Goal: Task Accomplishment & Management: Use online tool/utility

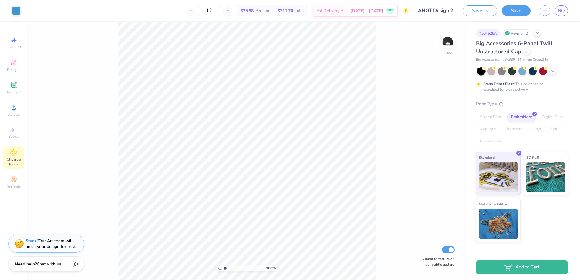
click at [15, 157] on div "Clipart & logos" at bounding box center [13, 158] width 21 height 23
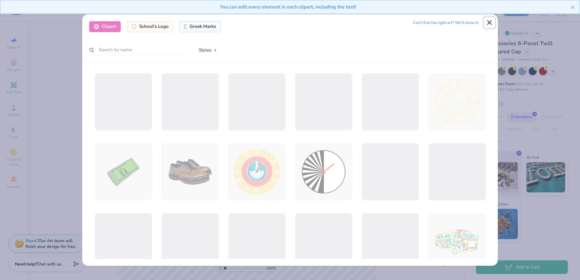
click at [491, 22] on button "Close" at bounding box center [490, 23] width 12 height 12
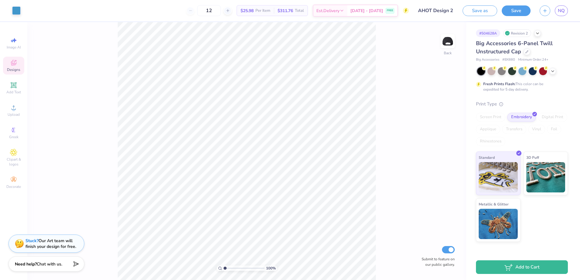
click at [15, 68] on span "Designs" at bounding box center [13, 69] width 13 height 5
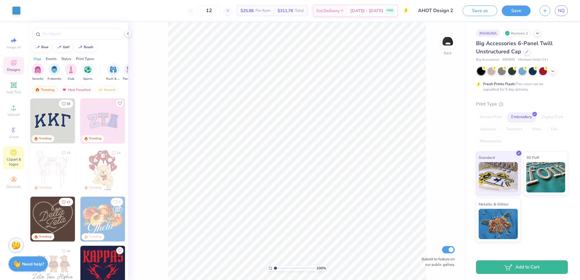
click at [12, 159] on span "Clipart & logos" at bounding box center [13, 162] width 21 height 10
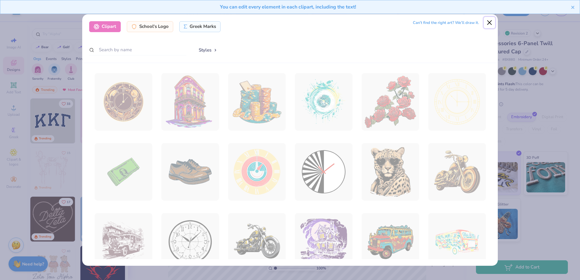
click at [490, 22] on button "Close" at bounding box center [490, 23] width 12 height 12
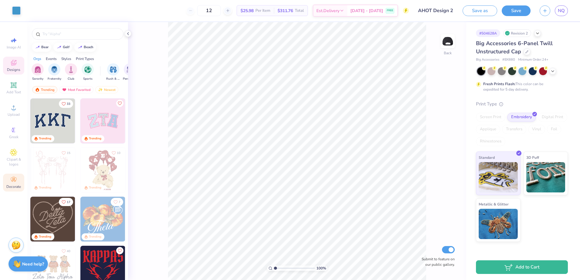
click at [11, 182] on icon at bounding box center [13, 179] width 7 height 7
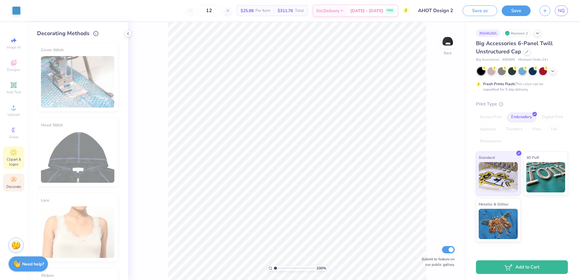
click at [14, 154] on icon at bounding box center [13, 152] width 3 height 3
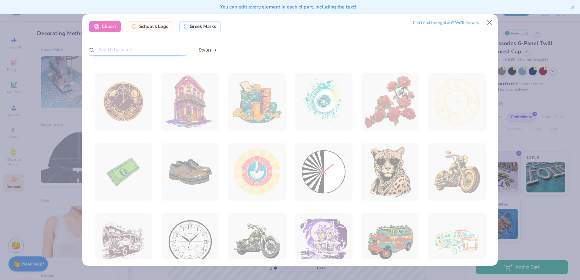
click at [154, 48] on input "text" at bounding box center [137, 49] width 97 height 11
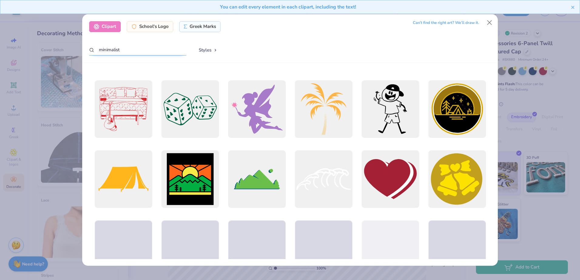
scroll to position [706, 0]
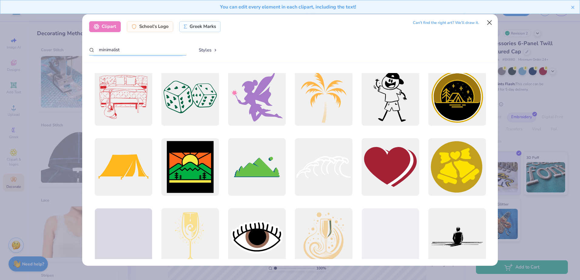
type input "minimalist"
click at [492, 23] on button "Close" at bounding box center [490, 23] width 12 height 12
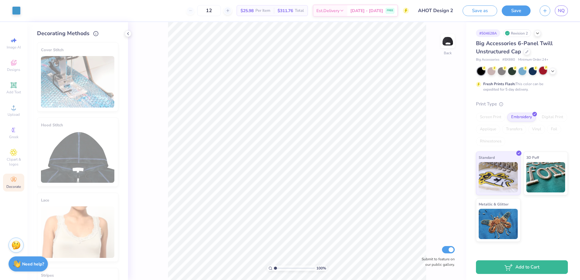
click at [544, 72] on div at bounding box center [543, 71] width 8 height 8
click at [554, 70] on icon at bounding box center [553, 70] width 5 height 5
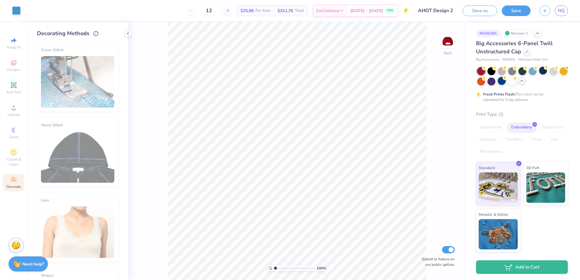
click at [500, 81] on div at bounding box center [502, 81] width 8 height 8
click at [512, 73] on div at bounding box center [512, 71] width 8 height 8
click at [550, 73] on div at bounding box center [554, 71] width 8 height 8
click at [480, 85] on div at bounding box center [481, 81] width 8 height 8
click at [490, 85] on div at bounding box center [492, 81] width 8 height 8
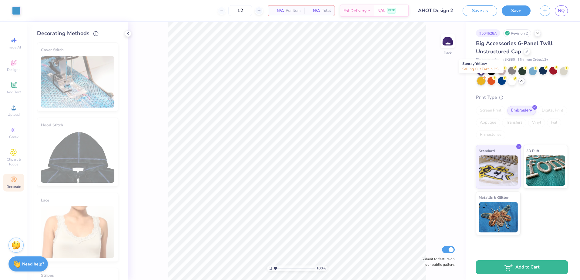
click at [477, 82] on div at bounding box center [481, 81] width 8 height 8
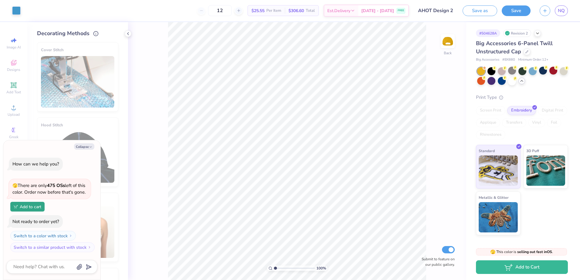
click at [478, 70] on div at bounding box center [481, 71] width 8 height 8
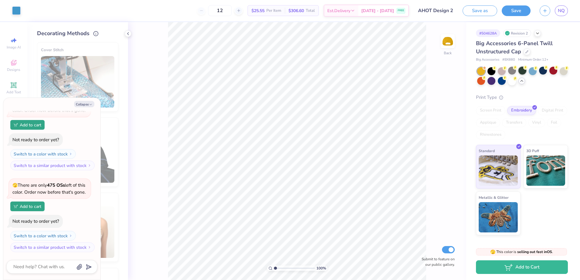
click at [523, 70] on div at bounding box center [523, 71] width 8 height 8
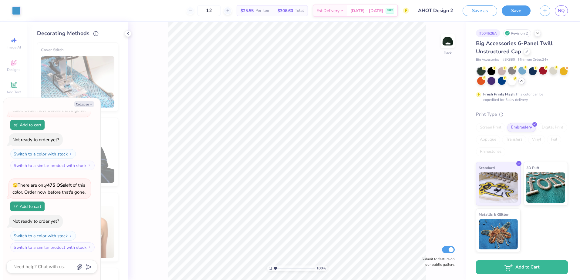
click at [522, 80] on icon at bounding box center [522, 81] width 5 height 5
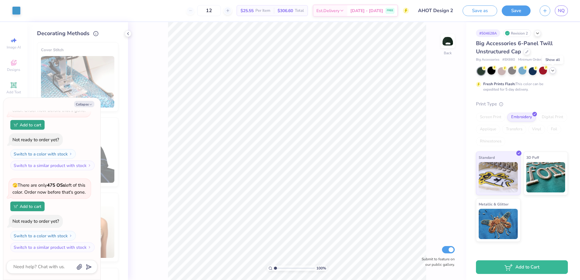
click at [487, 69] on circle at bounding box center [484, 68] width 4 height 4
click at [133, 117] on div "100 % Back Submit to feature on our public gallery." at bounding box center [297, 151] width 338 height 258
click at [83, 102] on button "Collapse" at bounding box center [84, 104] width 20 height 6
type textarea "x"
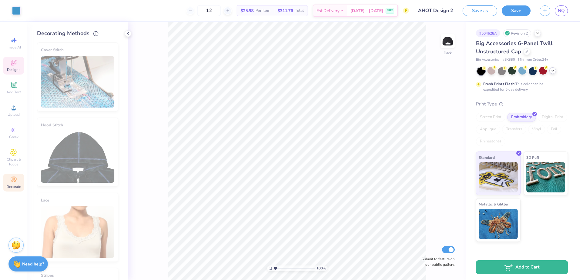
click at [14, 62] on icon at bounding box center [13, 62] width 5 height 5
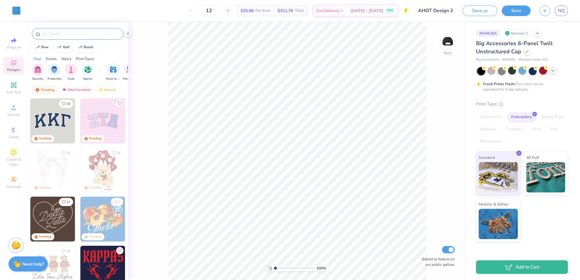
click at [56, 33] on input "text" at bounding box center [81, 34] width 78 height 6
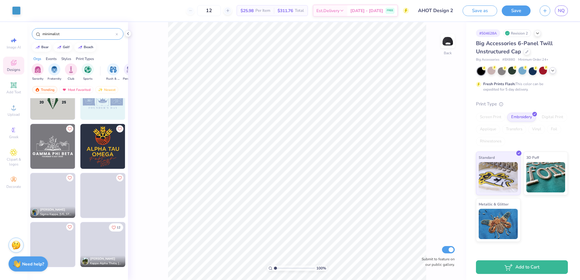
scroll to position [698, 0]
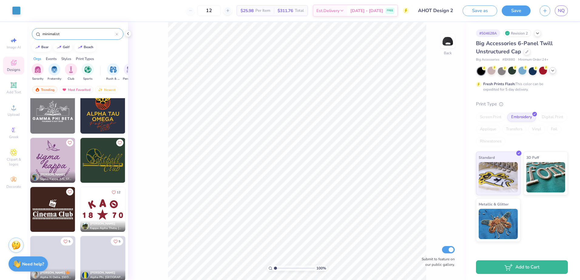
type input "minimalist"
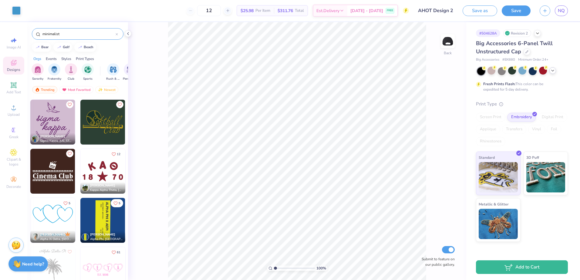
scroll to position [789, 0]
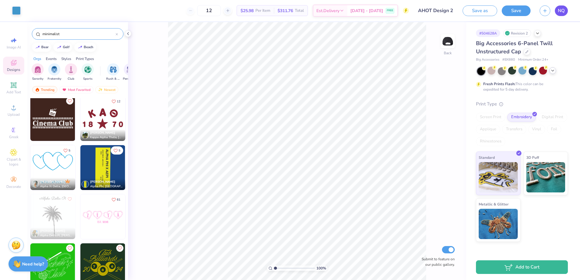
click at [562, 9] on span "NQ" at bounding box center [561, 10] width 7 height 7
